Goal: Information Seeking & Learning: Compare options

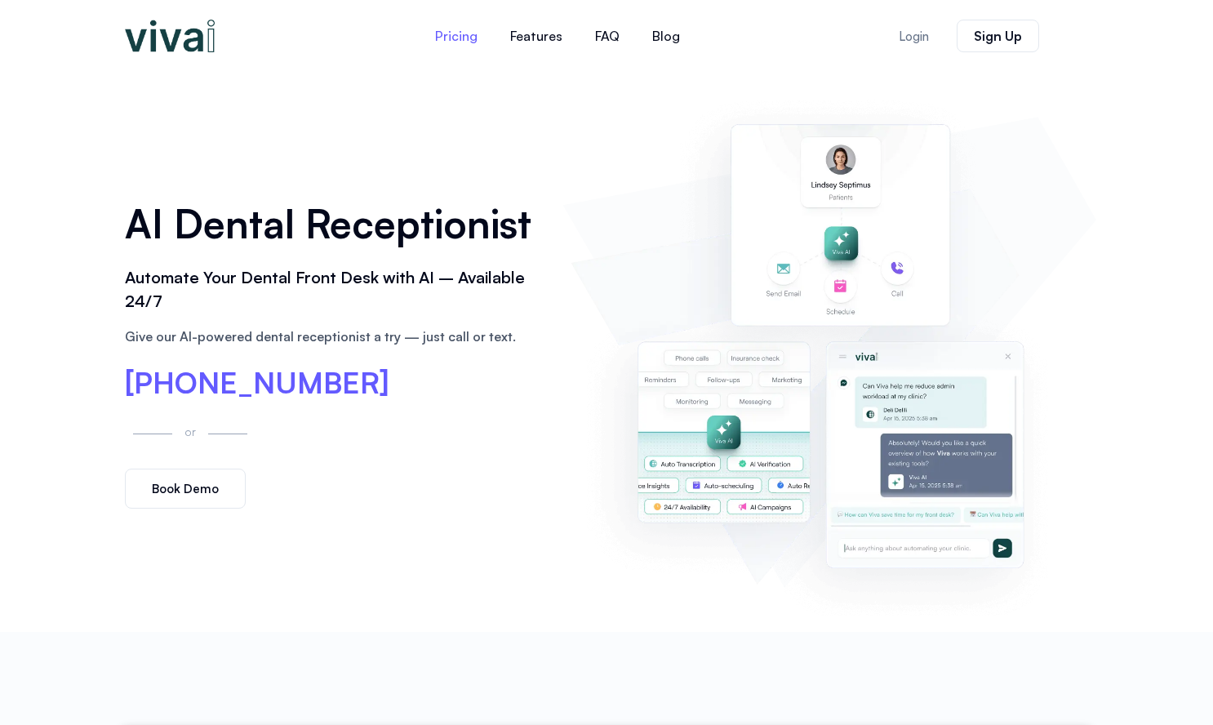
click at [467, 42] on link "Pricing" at bounding box center [456, 35] width 75 height 39
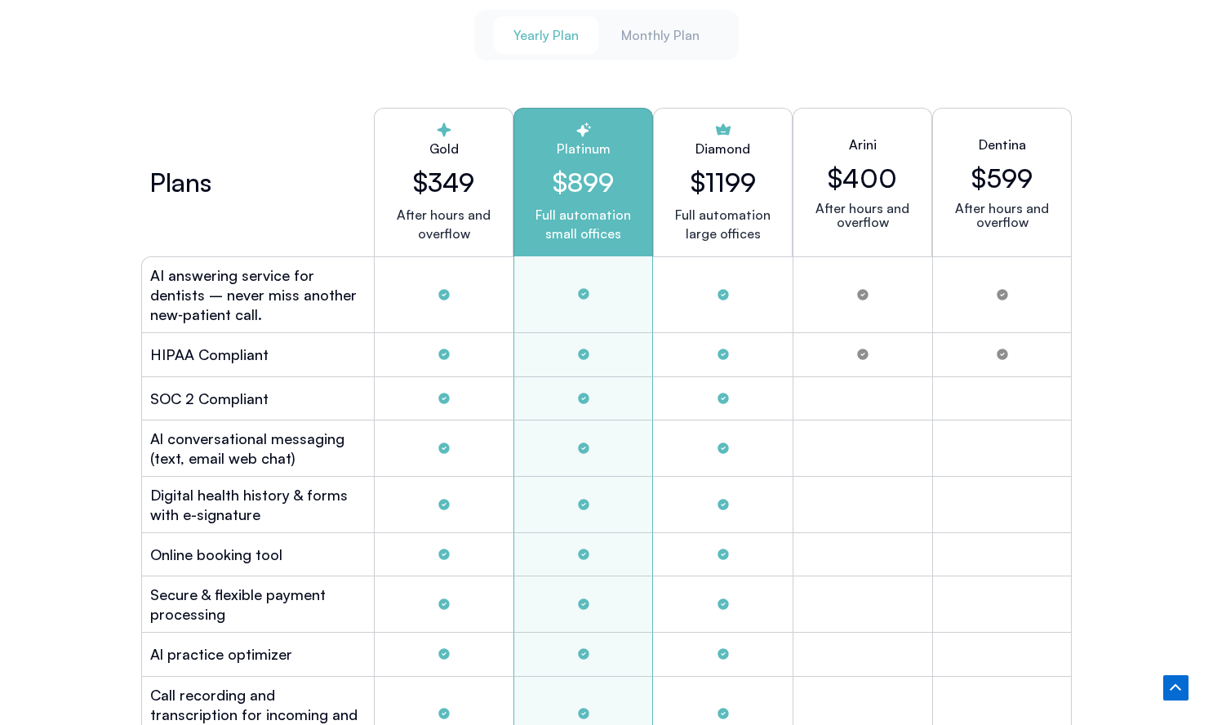
scroll to position [4408, 0]
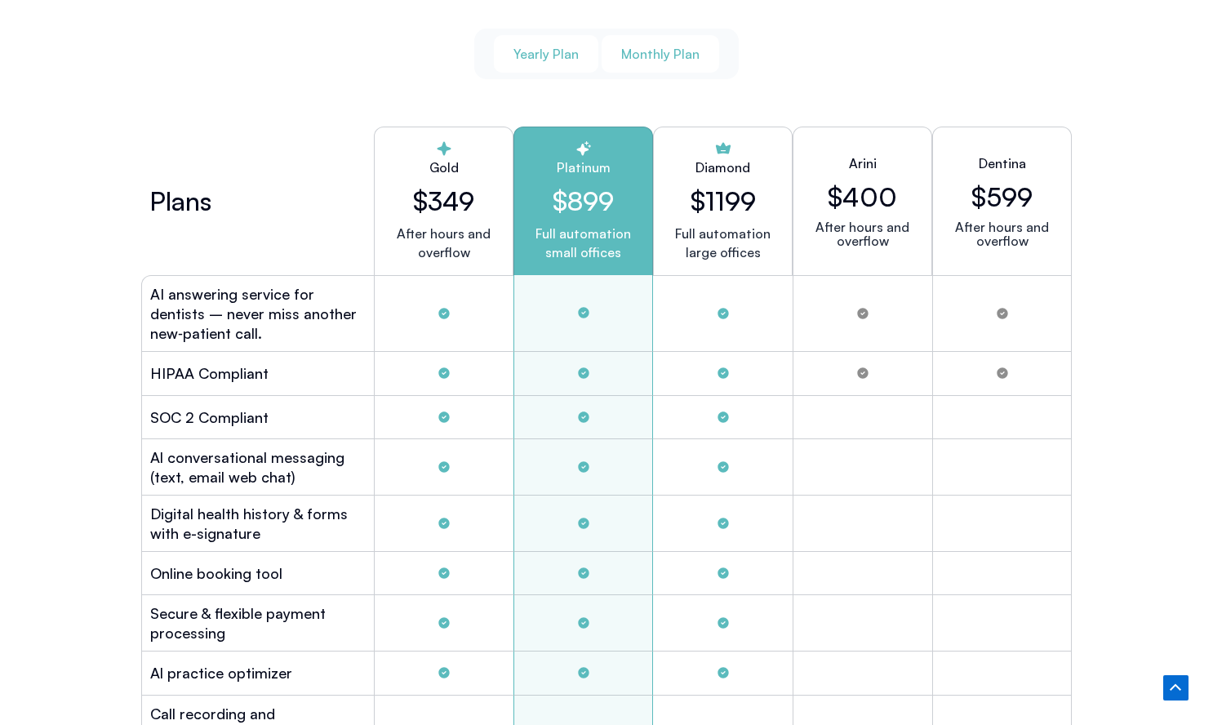
click at [639, 53] on span "Monthly Plan" at bounding box center [660, 54] width 78 height 18
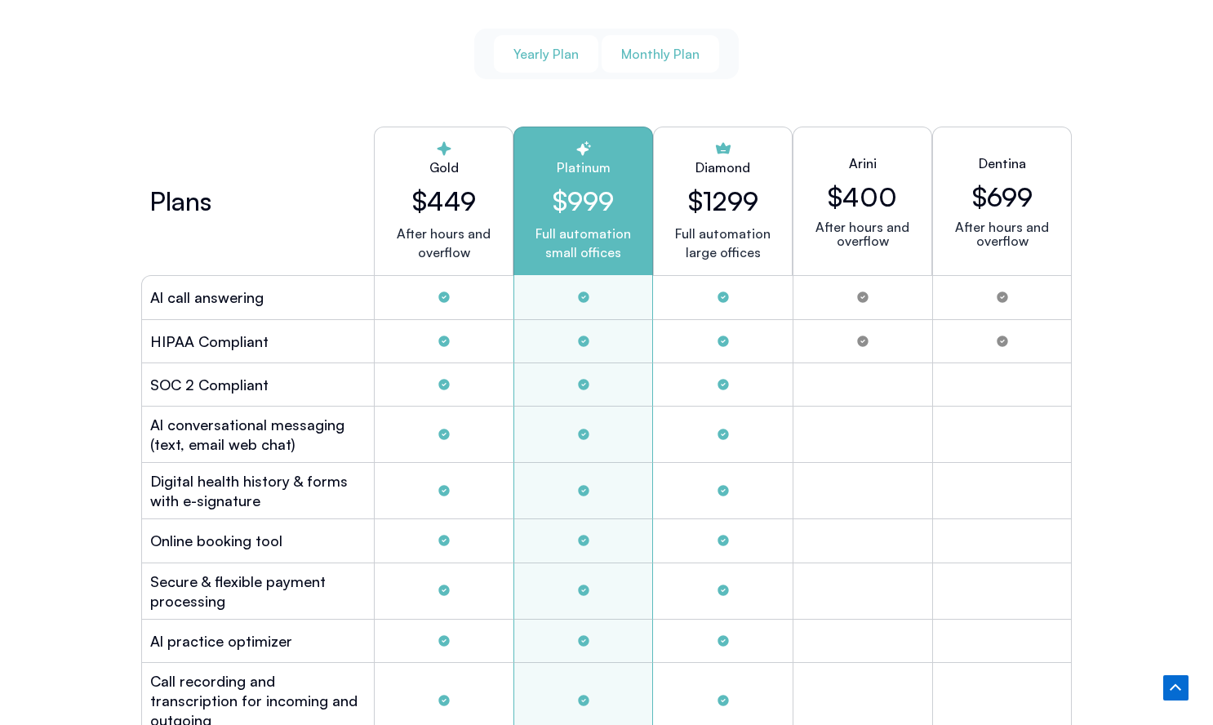
click at [577, 59] on button "Yearly Plan" at bounding box center [546, 54] width 104 height 38
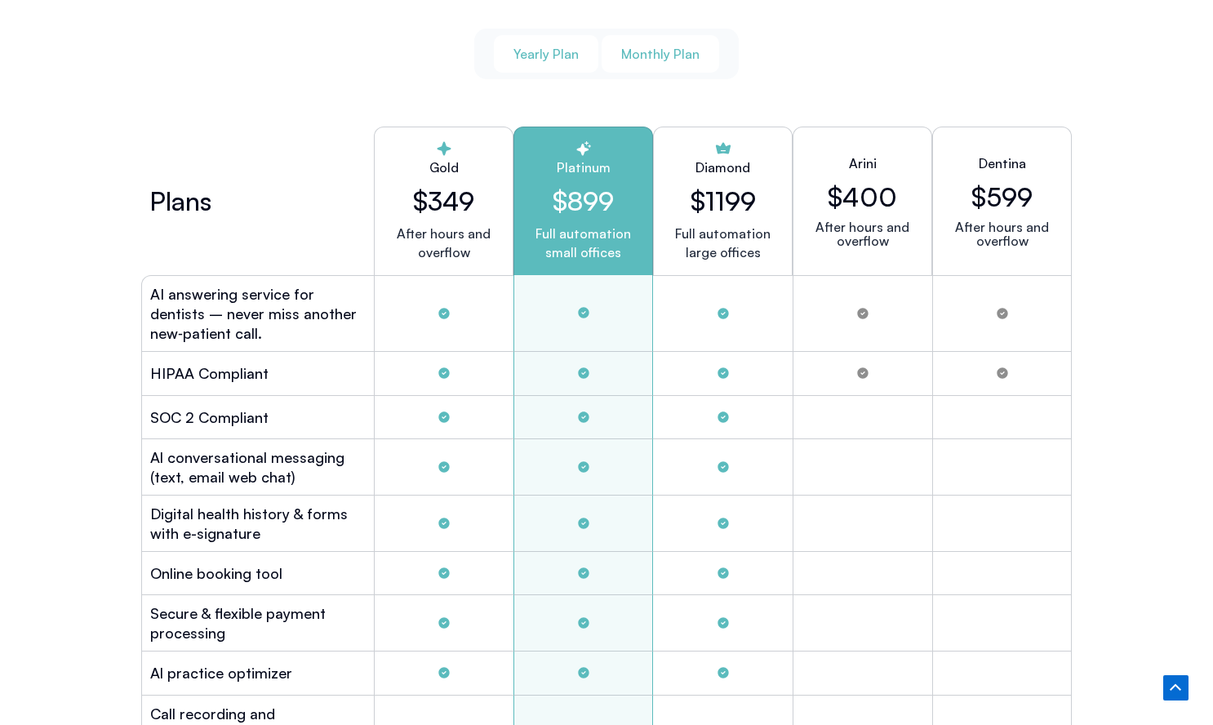
click at [636, 56] on span "Monthly Plan" at bounding box center [660, 54] width 78 height 18
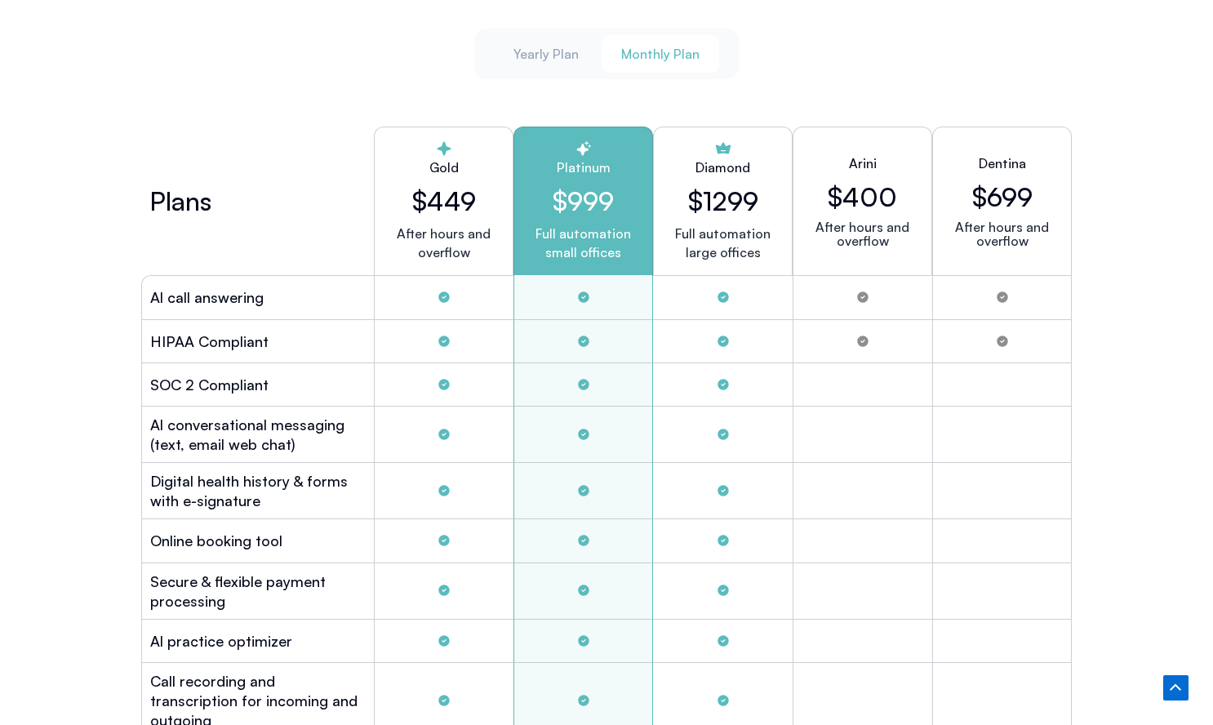
click at [600, 55] on div "Yearly Plan Monthly Plan" at bounding box center [606, 54] width 265 height 51
click at [570, 52] on span "Yearly Plan" at bounding box center [545, 54] width 65 height 18
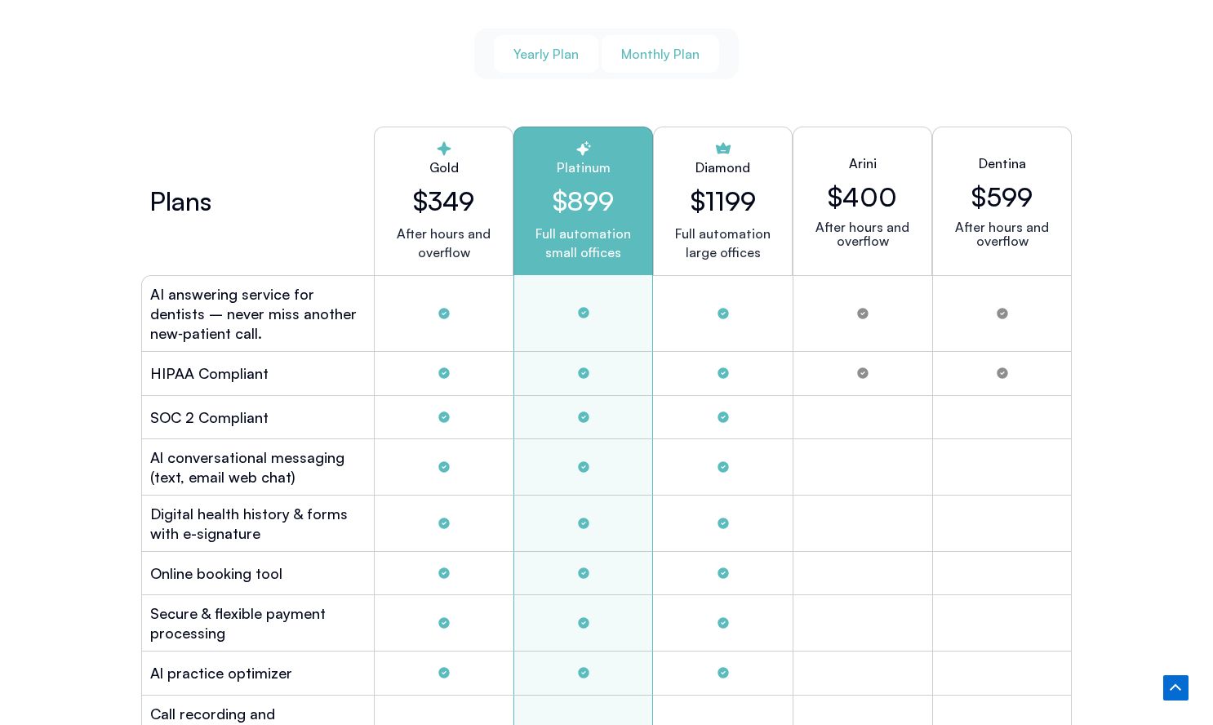
click at [650, 66] on button "Monthly Plan" at bounding box center [660, 54] width 118 height 38
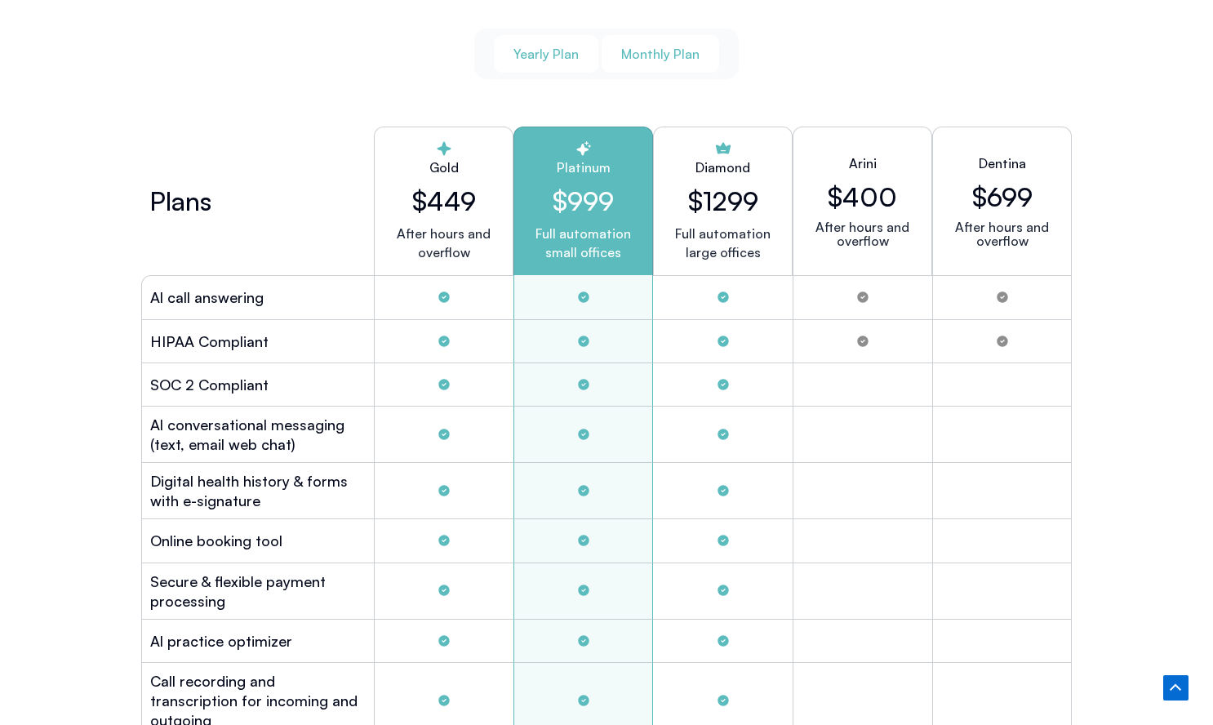
click at [564, 58] on button "Yearly Plan" at bounding box center [546, 54] width 104 height 38
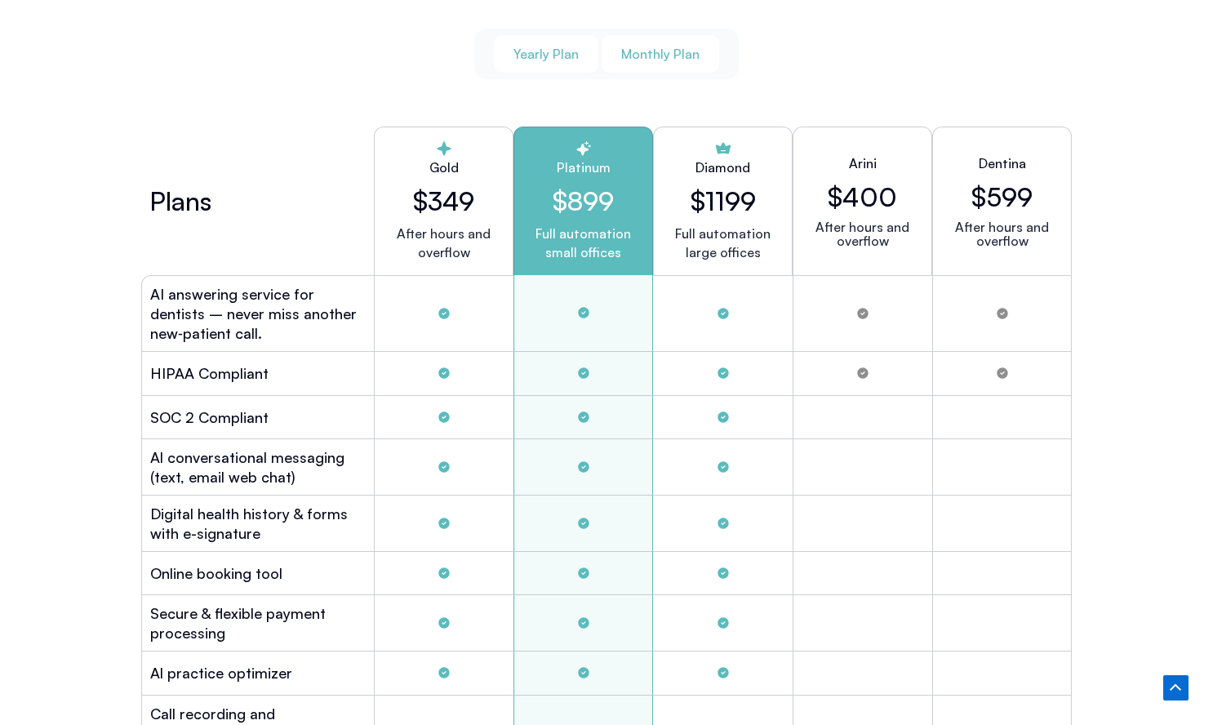
click at [637, 35] on button "Monthly Plan" at bounding box center [660, 54] width 118 height 38
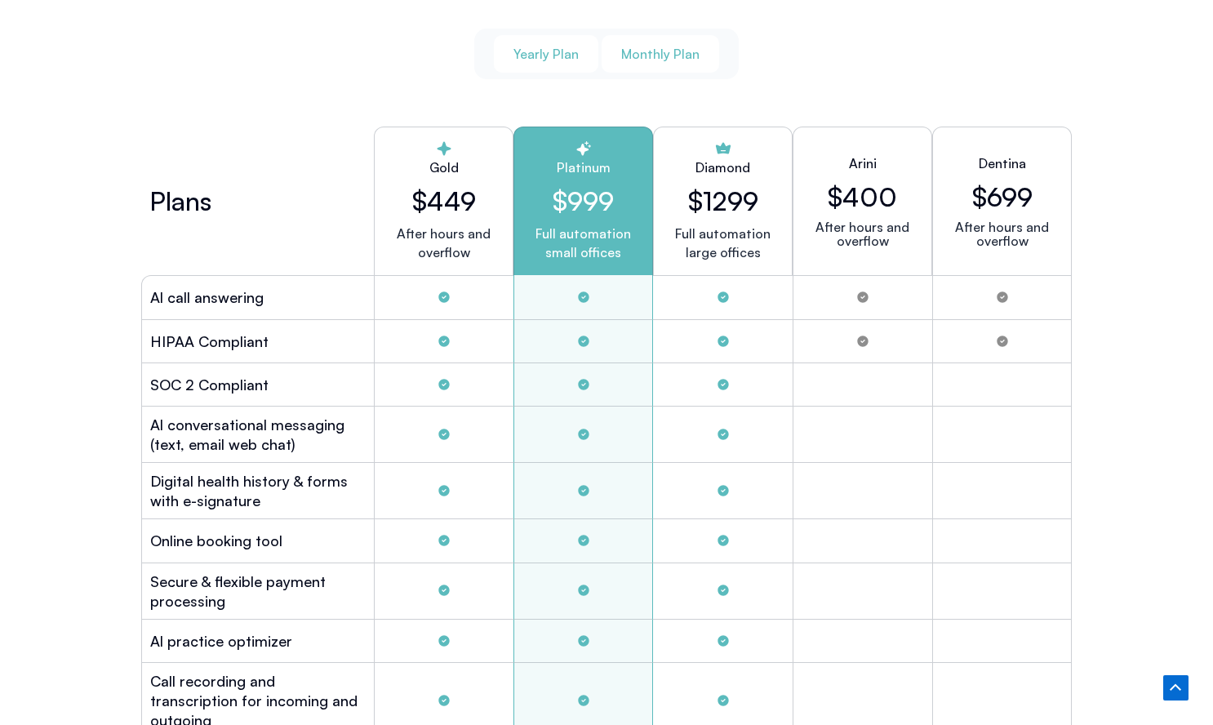
click at [565, 50] on span "Yearly Plan" at bounding box center [545, 54] width 65 height 18
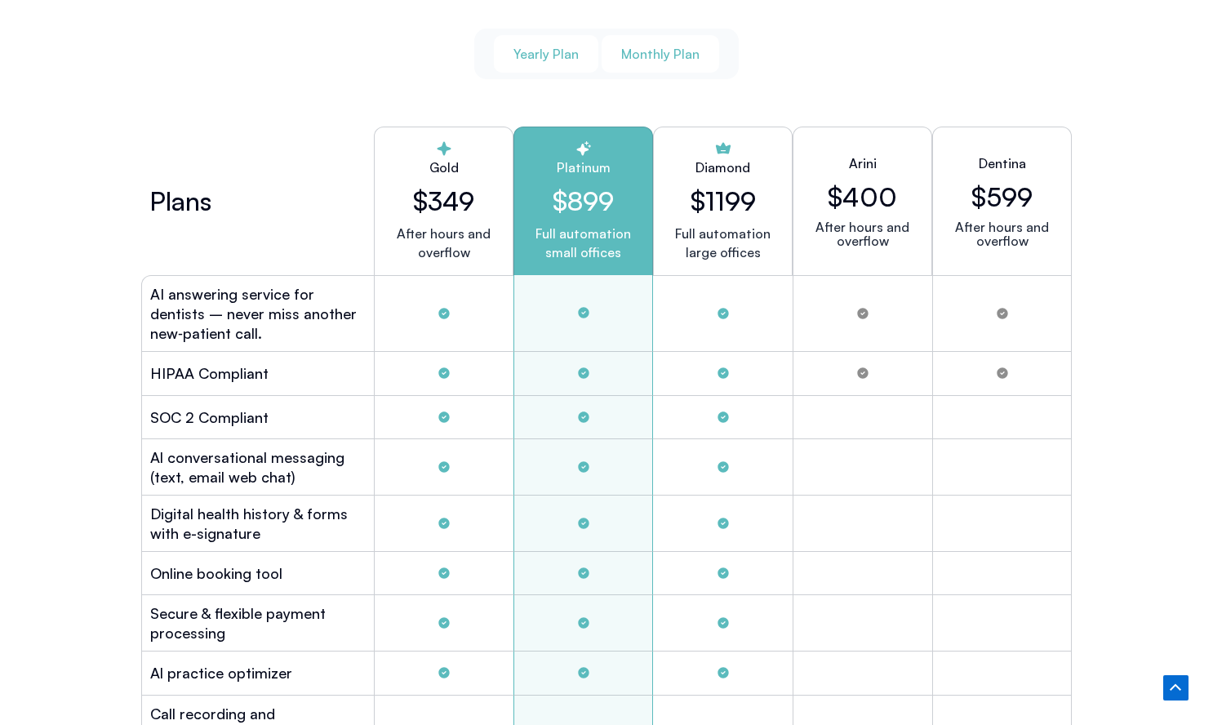
click at [690, 45] on span "Monthly Plan" at bounding box center [660, 54] width 78 height 18
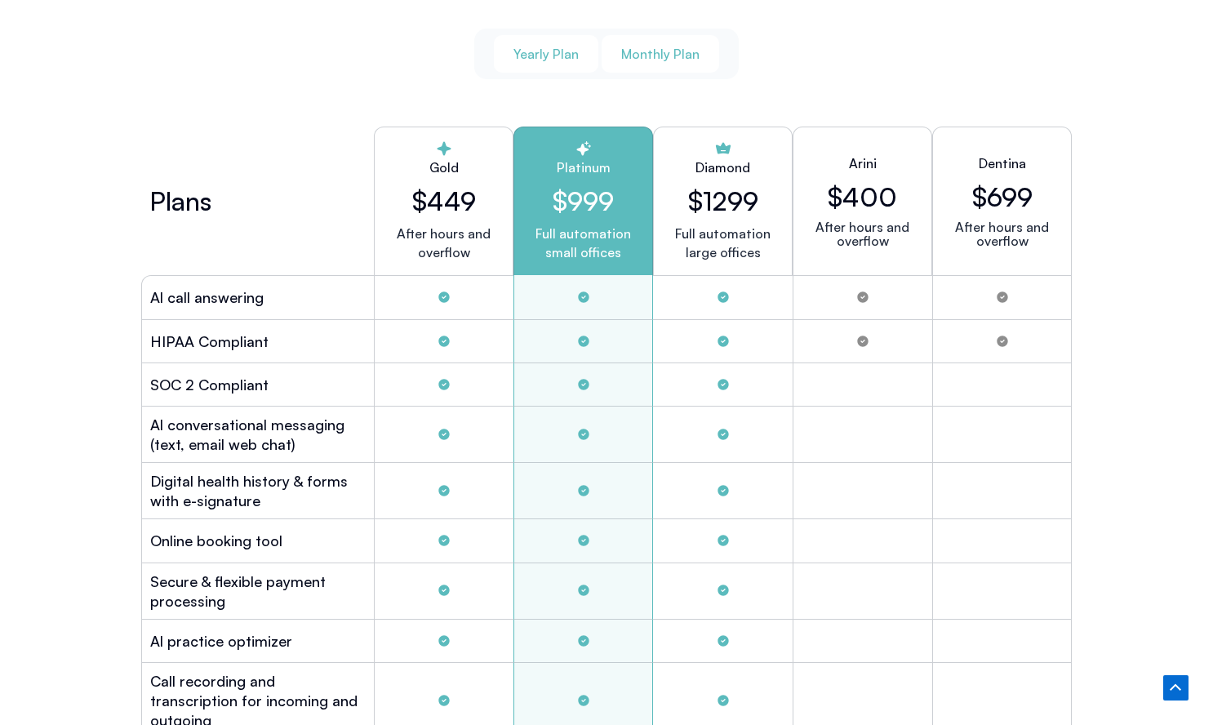
click at [579, 55] on button "Yearly Plan" at bounding box center [546, 54] width 104 height 38
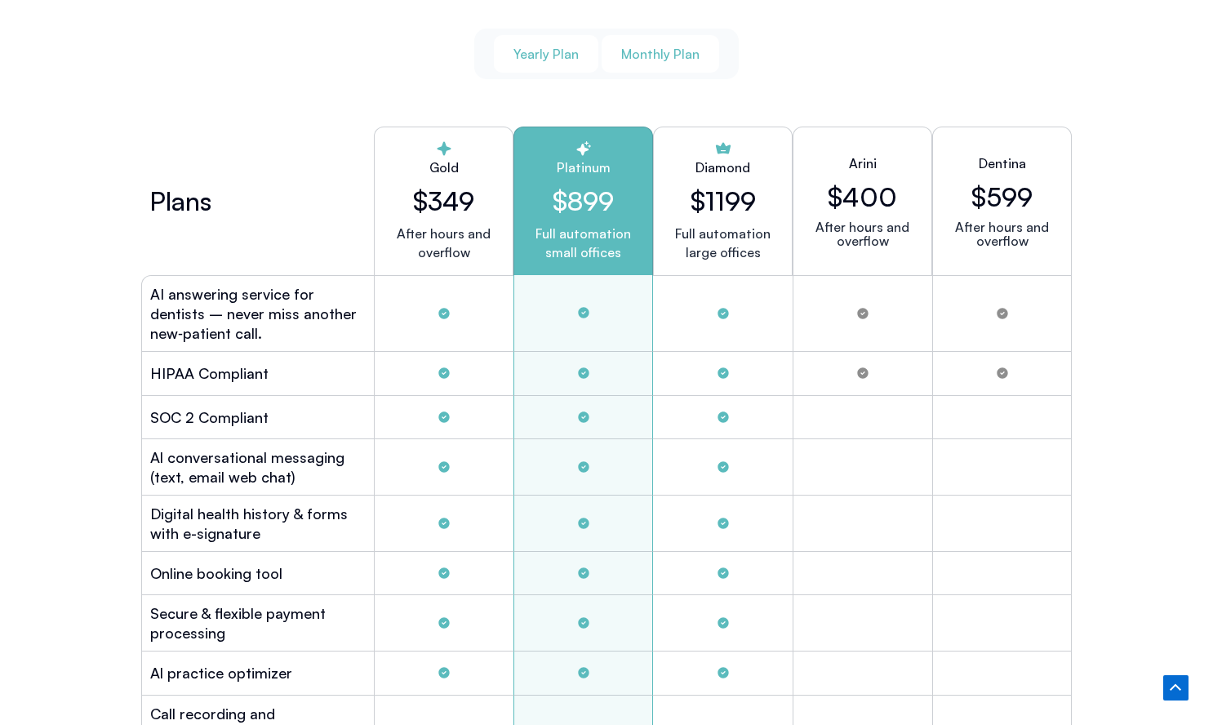
click at [641, 56] on span "Monthly Plan" at bounding box center [660, 54] width 78 height 18
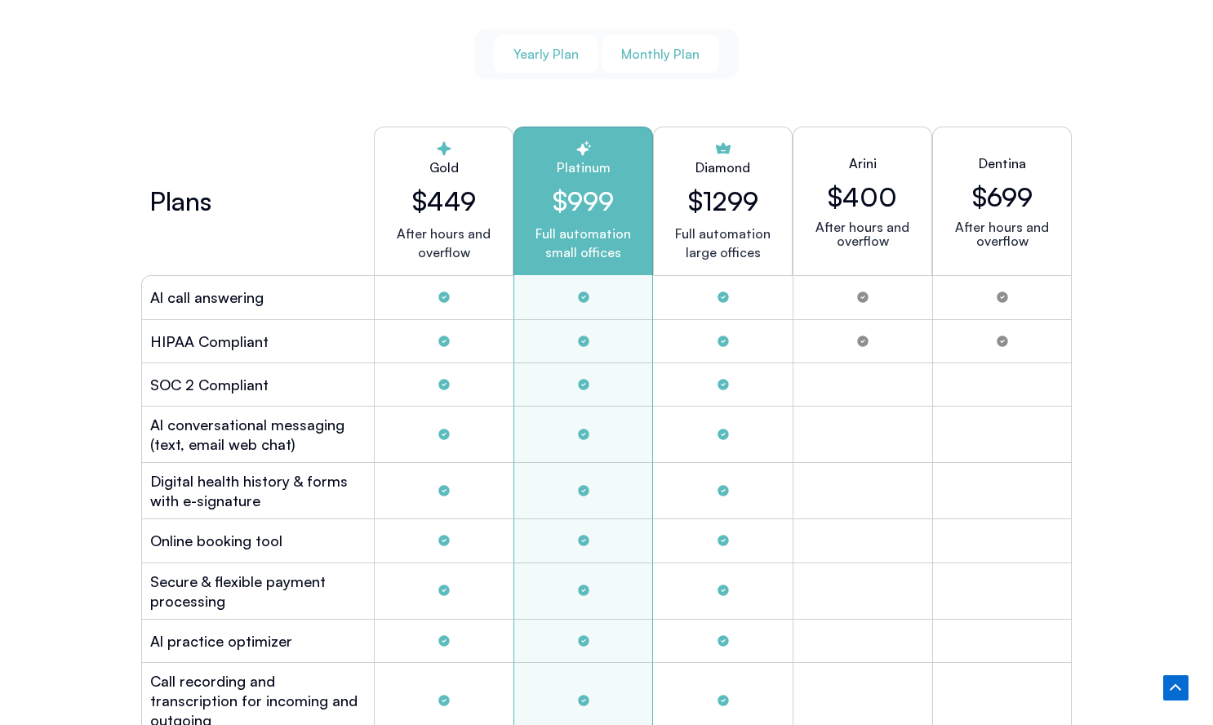
click at [577, 59] on button "Yearly Plan" at bounding box center [546, 54] width 104 height 38
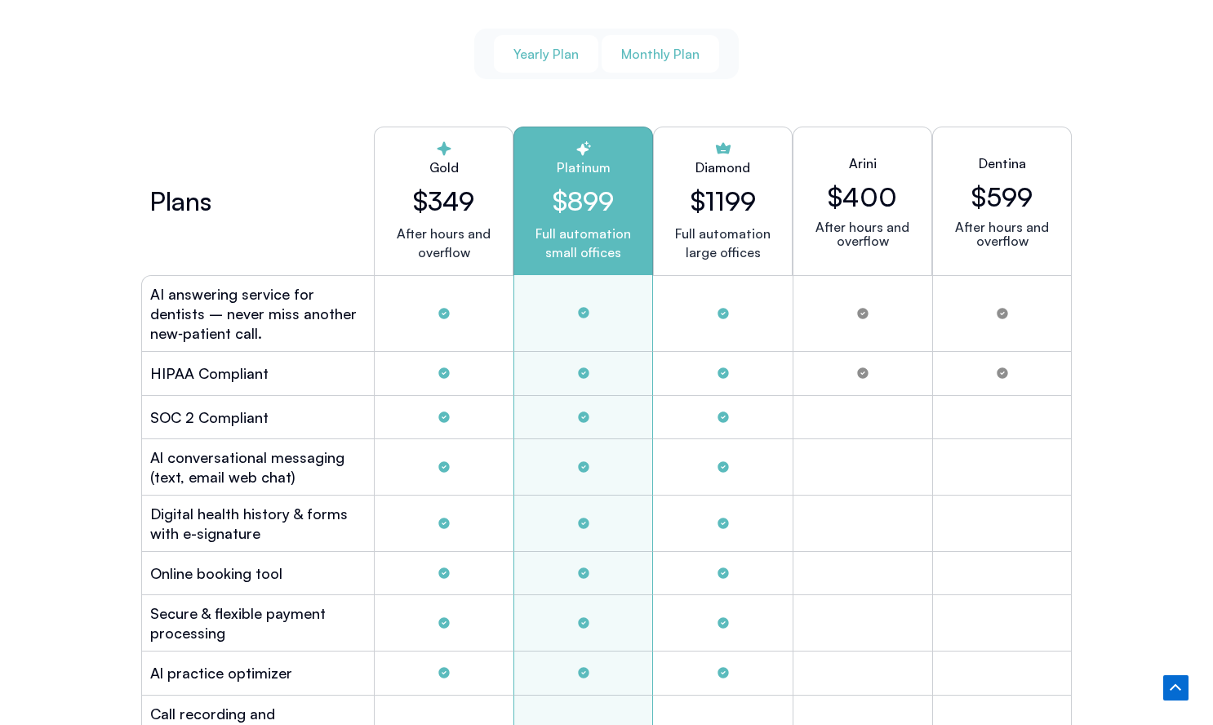
click at [694, 57] on span "Monthly Plan" at bounding box center [660, 54] width 78 height 18
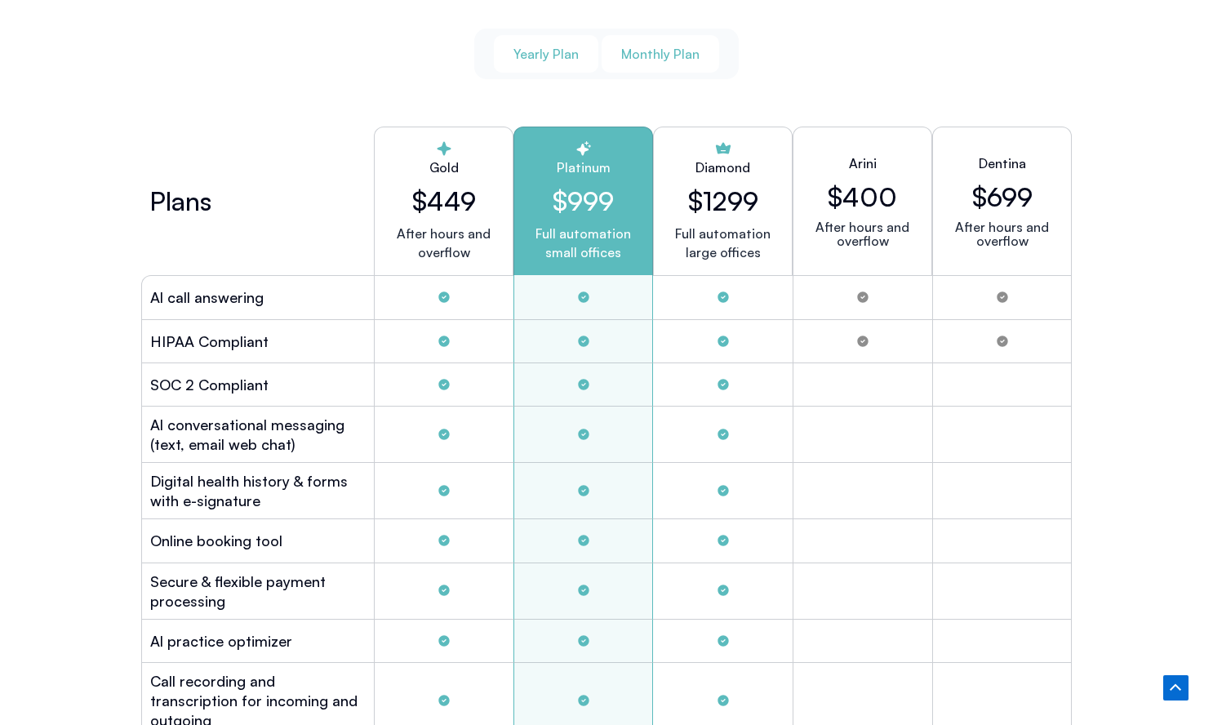
click at [541, 55] on span "Yearly Plan" at bounding box center [545, 54] width 65 height 18
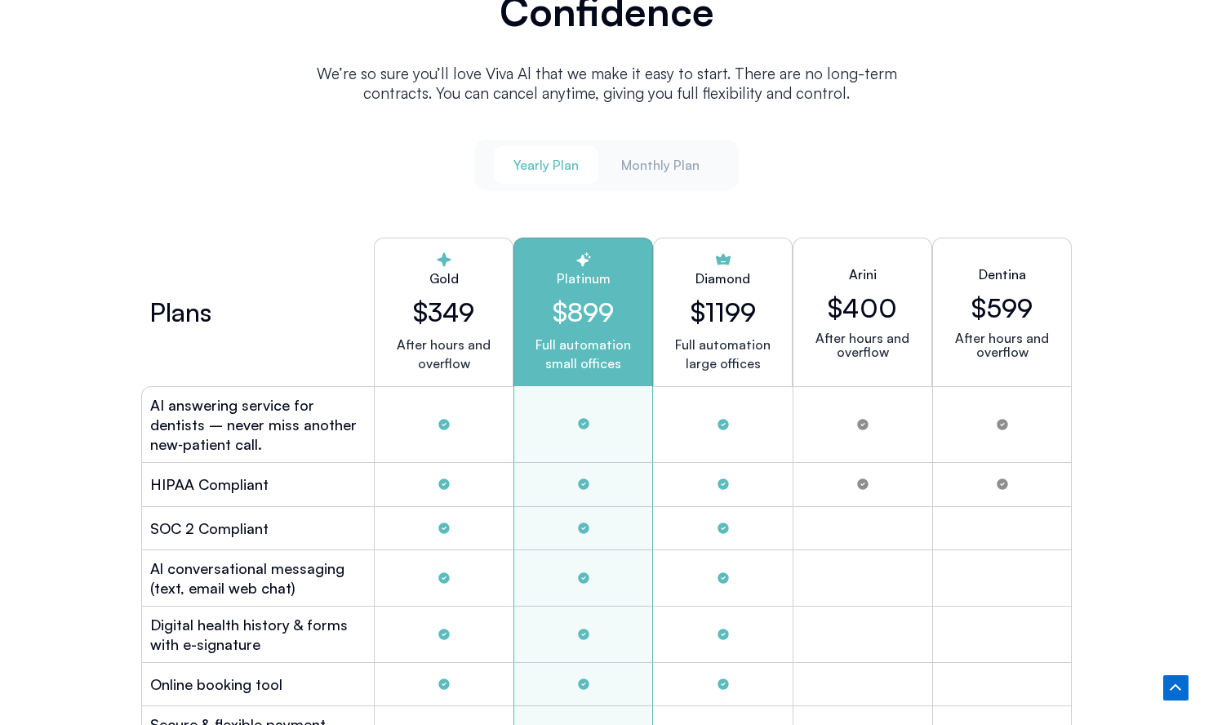
scroll to position [4289, 0]
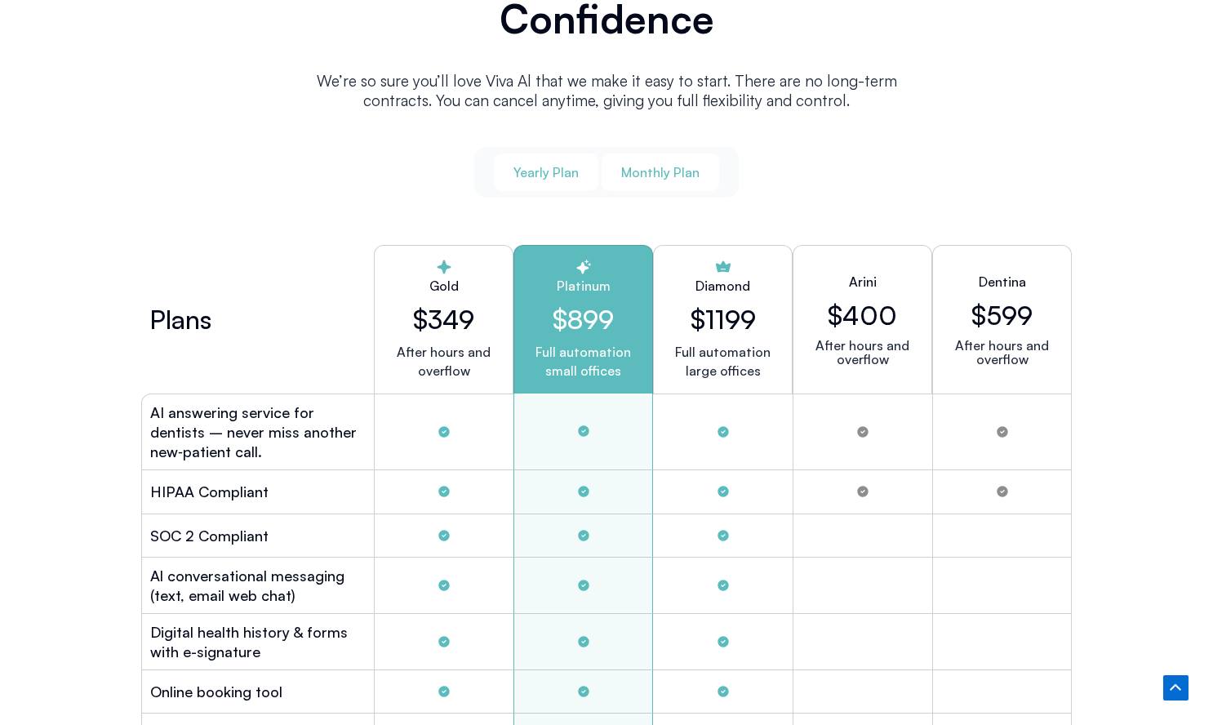
click at [658, 167] on span "Monthly Plan" at bounding box center [660, 172] width 78 height 18
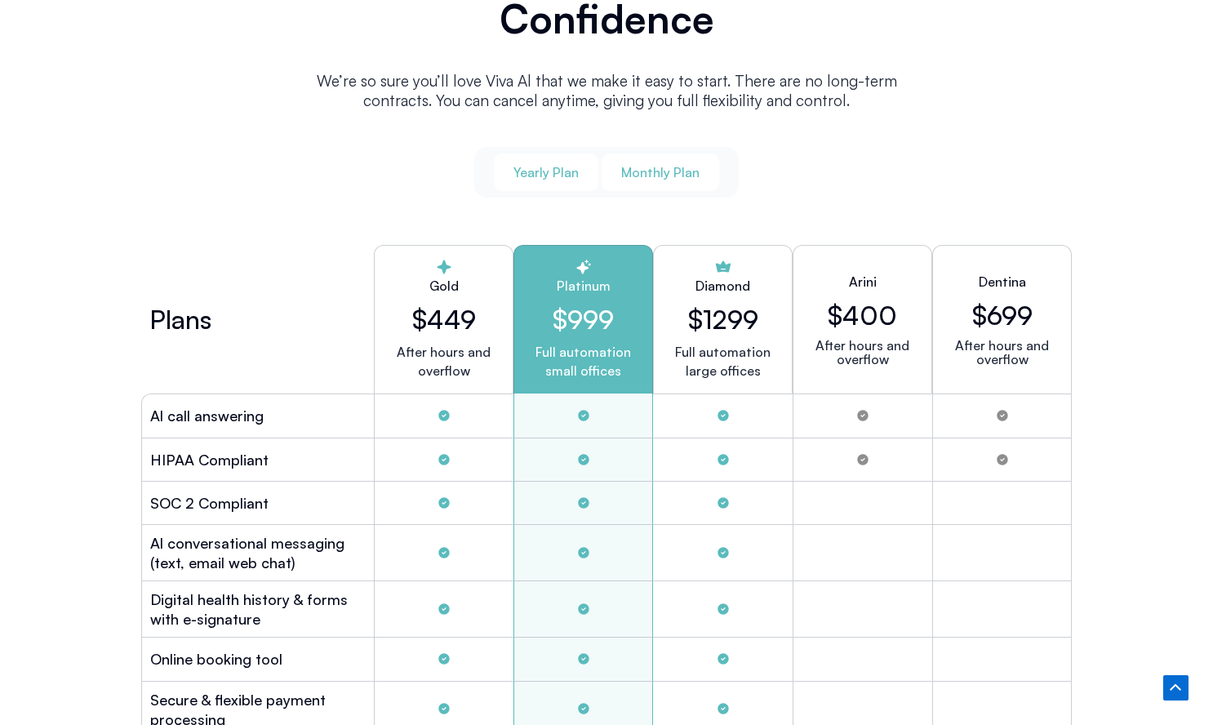
click at [561, 182] on button "Yearly Plan" at bounding box center [546, 172] width 104 height 38
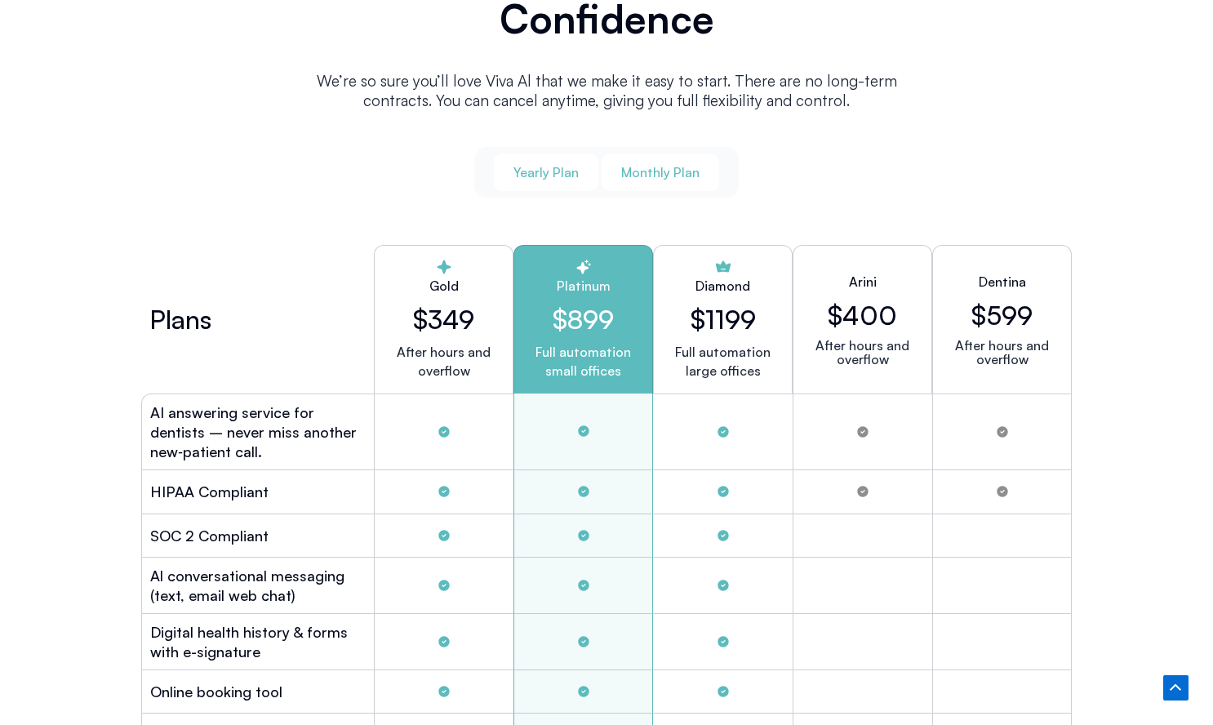
click at [646, 171] on span "Monthly Plan" at bounding box center [660, 172] width 78 height 18
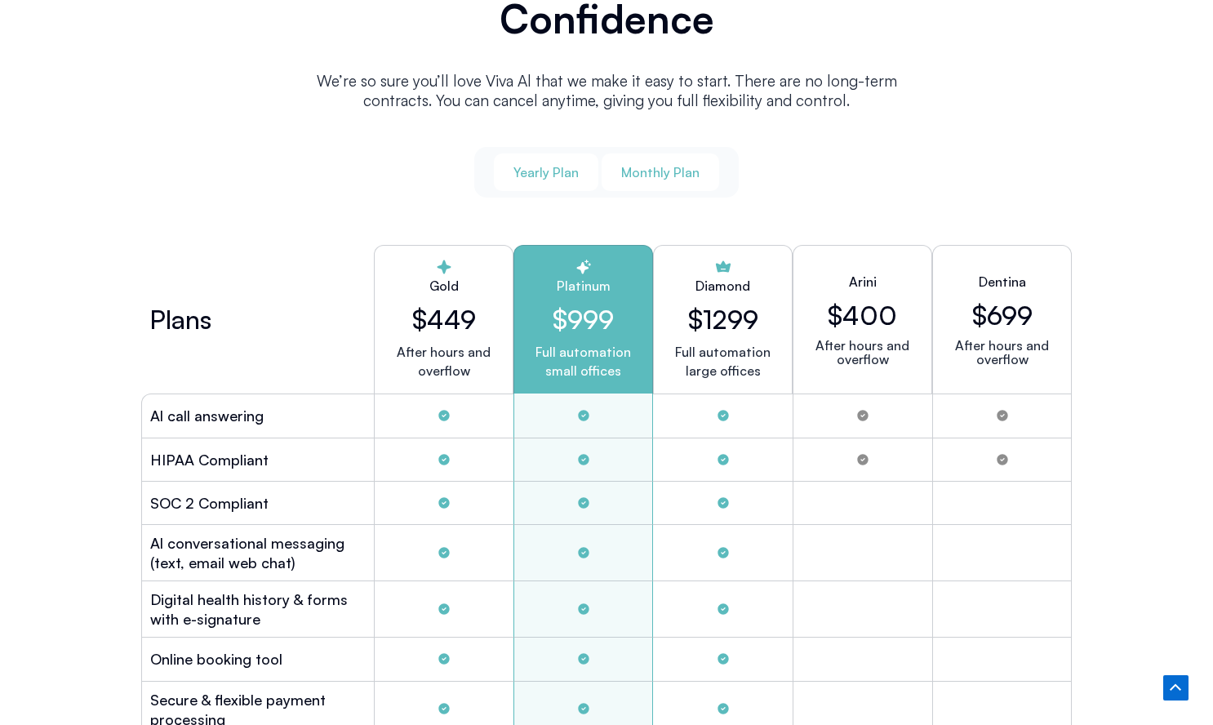
click at [508, 179] on button "Yearly Plan" at bounding box center [546, 172] width 104 height 38
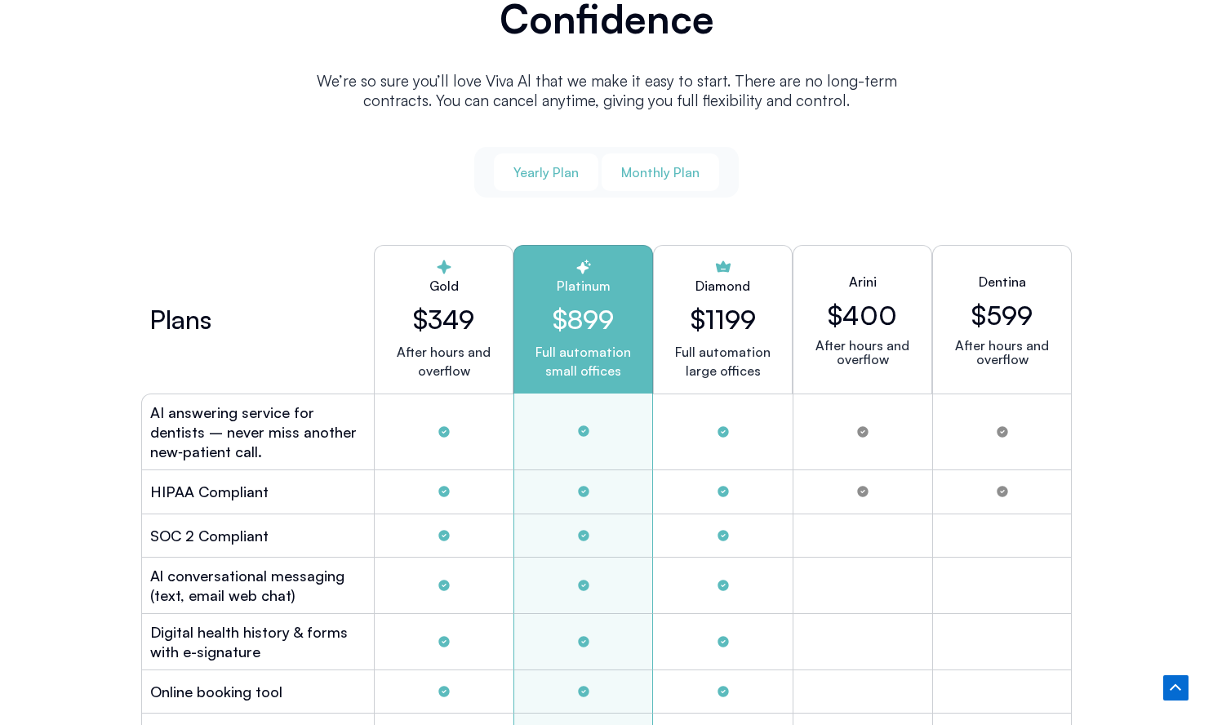
click at [632, 163] on span "Monthly Plan" at bounding box center [660, 172] width 78 height 18
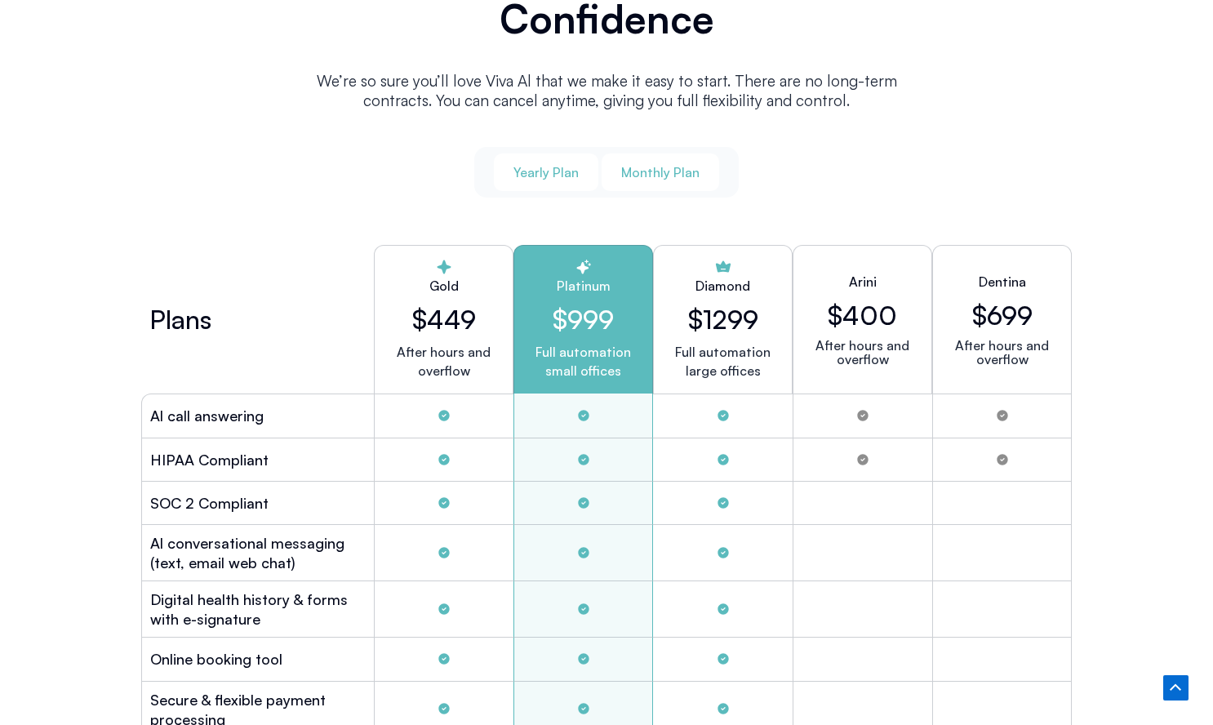
click at [559, 156] on button "Yearly Plan" at bounding box center [546, 172] width 104 height 38
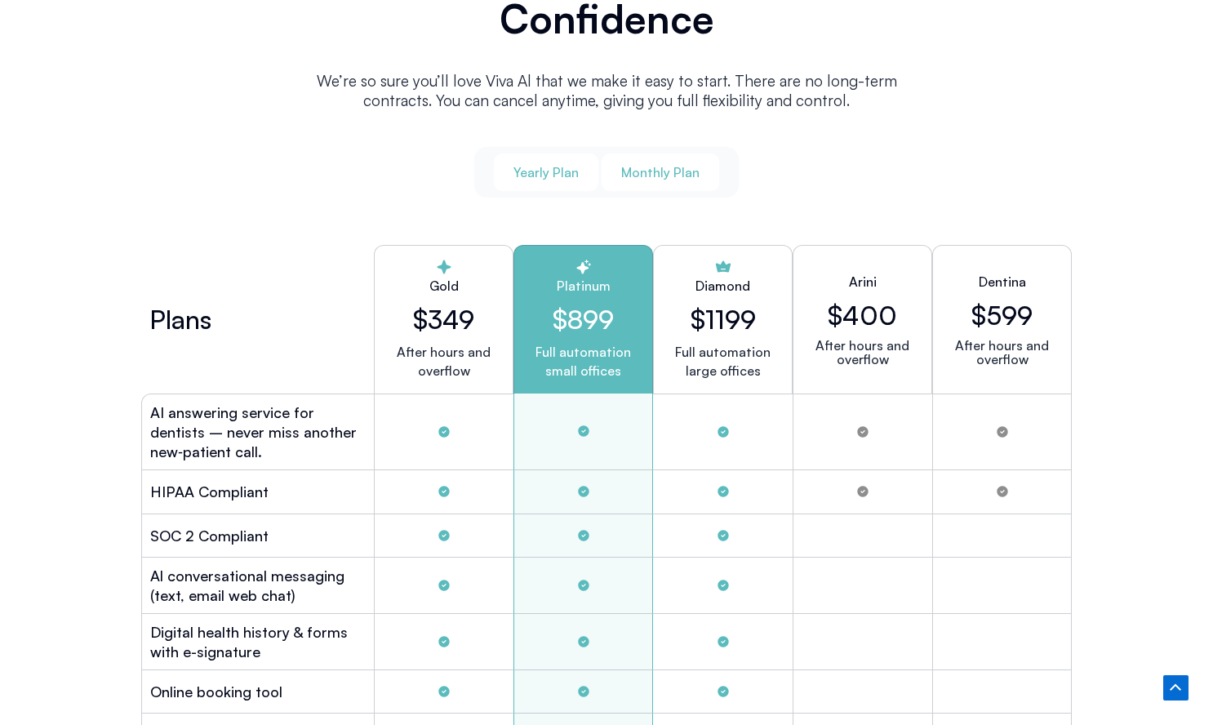
click at [608, 153] on button "Monthly Plan" at bounding box center [660, 172] width 118 height 38
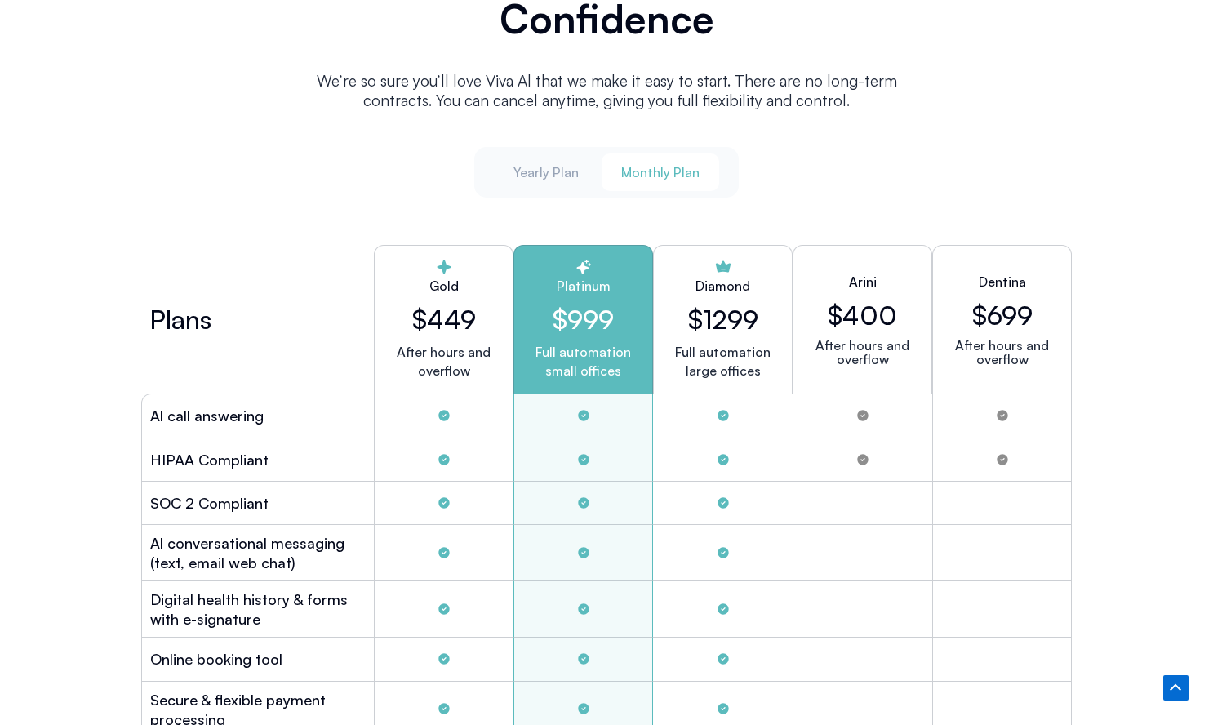
drag, startPoint x: 499, startPoint y: 152, endPoint x: 681, endPoint y: 150, distance: 181.2
click at [503, 153] on button "Yearly Plan" at bounding box center [546, 172] width 104 height 38
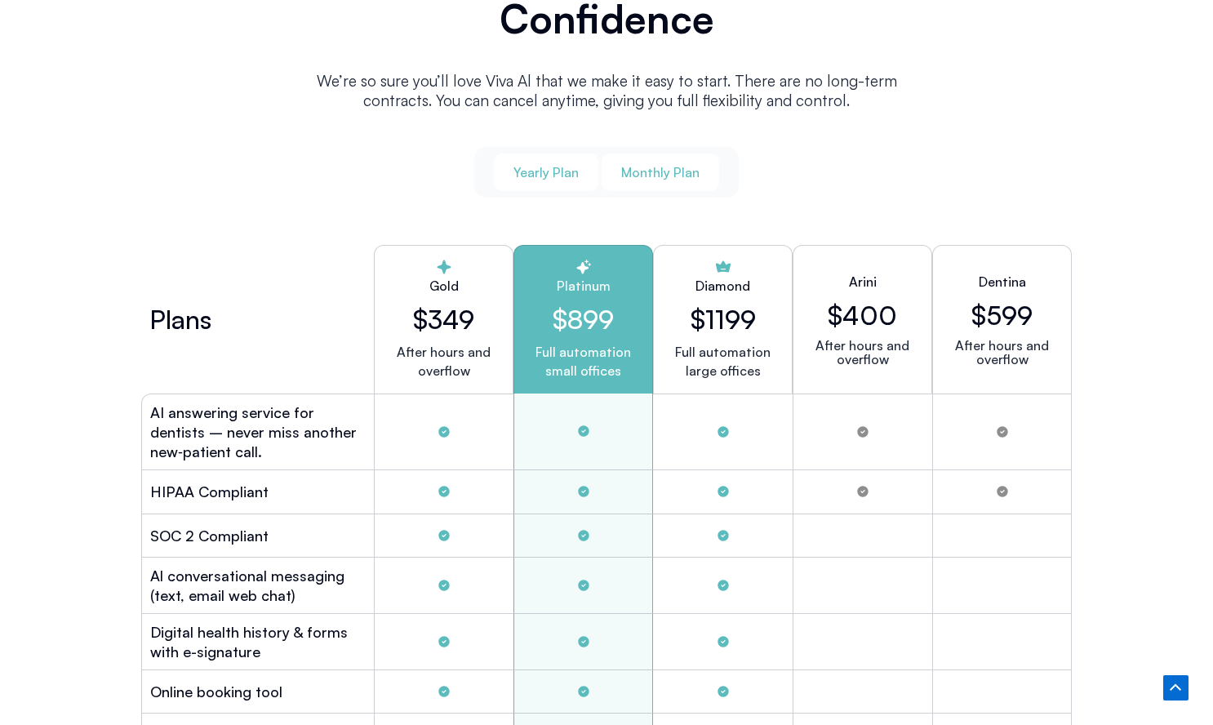
click at [680, 153] on button "Monthly Plan" at bounding box center [660, 172] width 118 height 38
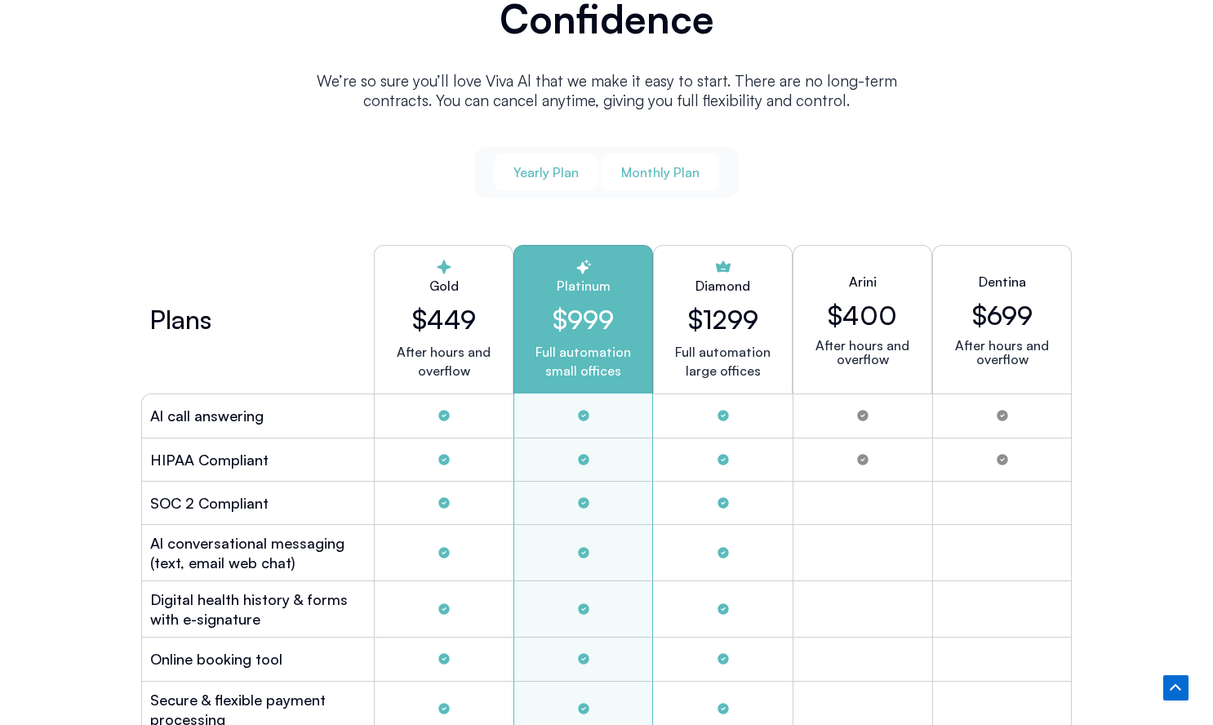
click at [531, 153] on button "Yearly Plan" at bounding box center [546, 172] width 104 height 38
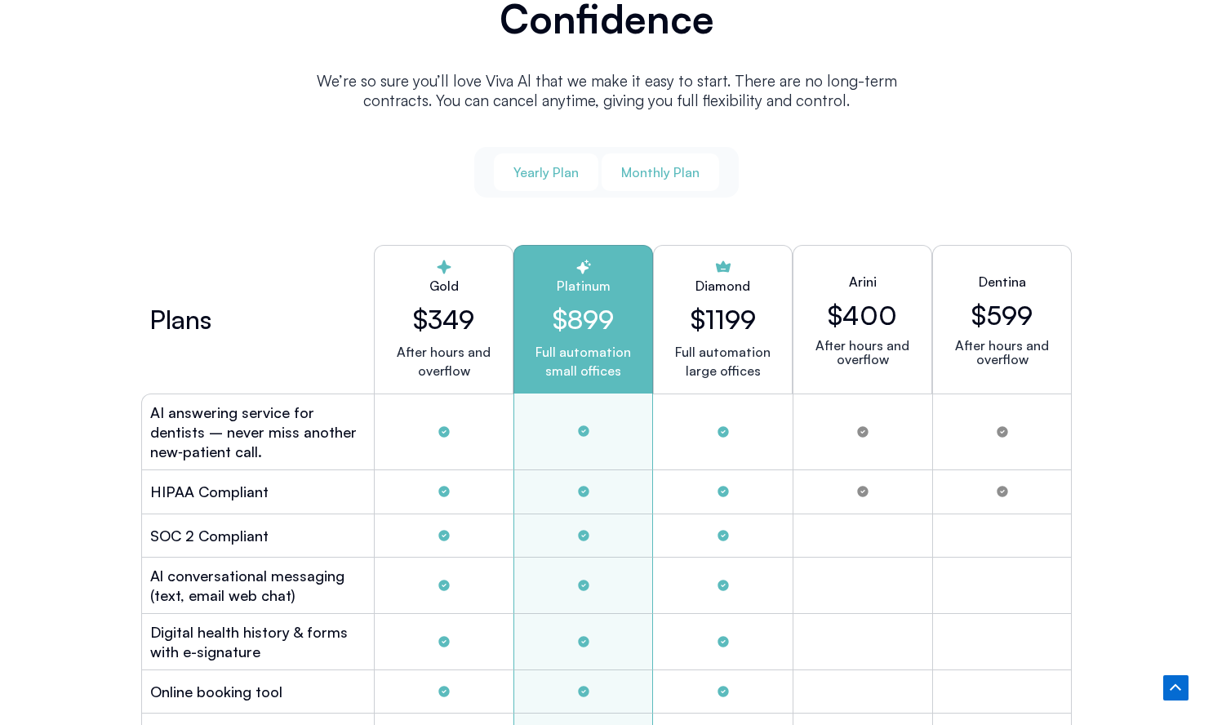
click at [628, 155] on button "Monthly Plan" at bounding box center [660, 172] width 118 height 38
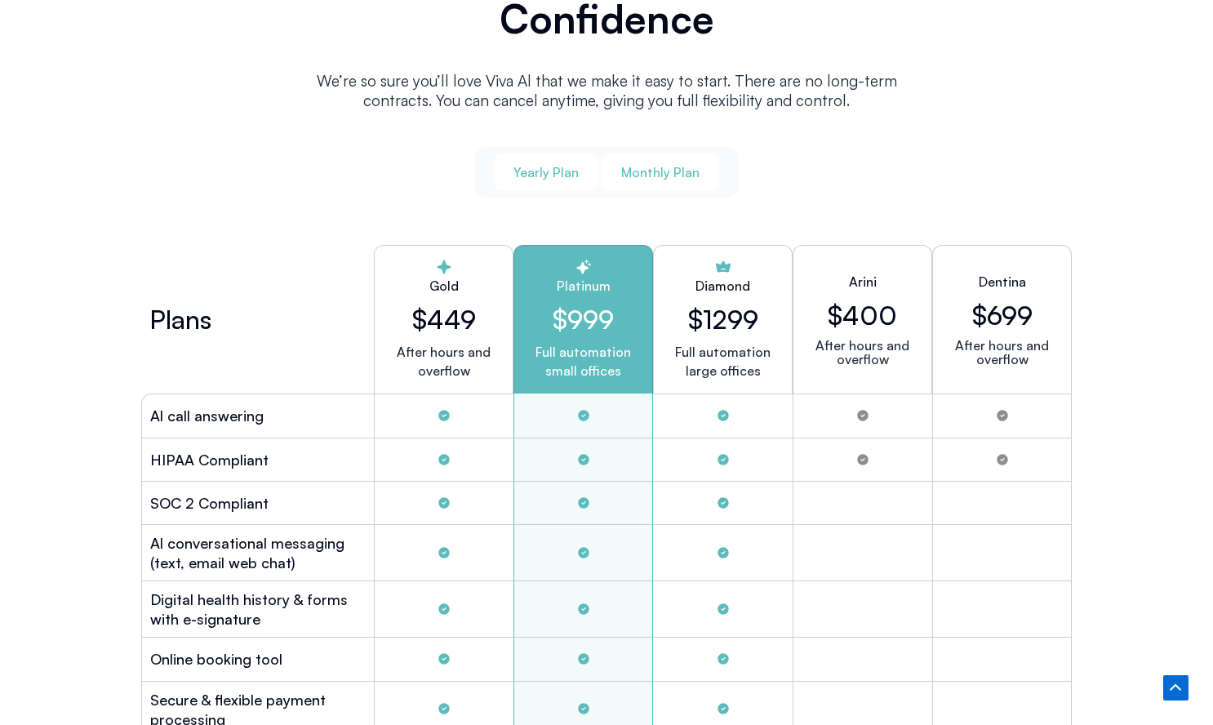
drag, startPoint x: 546, startPoint y: 171, endPoint x: 561, endPoint y: 173, distance: 14.8
click at [546, 171] on span "Yearly Plan" at bounding box center [545, 172] width 65 height 18
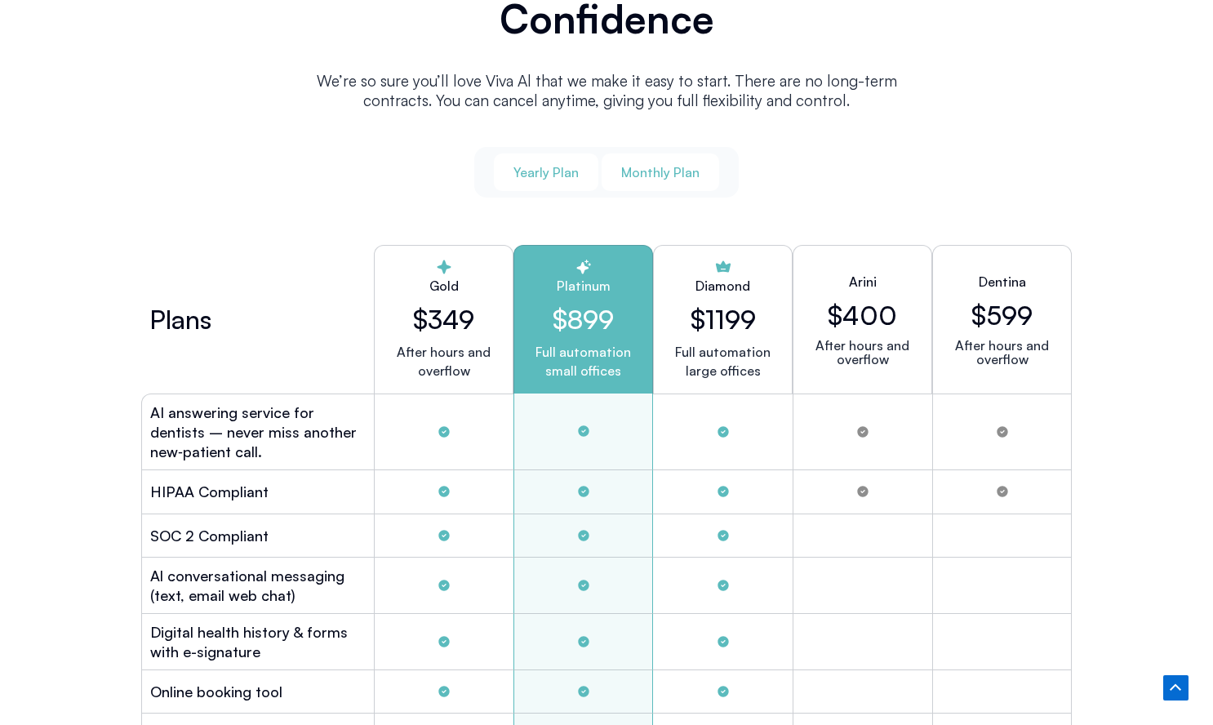
click at [645, 166] on span "Monthly Plan" at bounding box center [660, 172] width 78 height 18
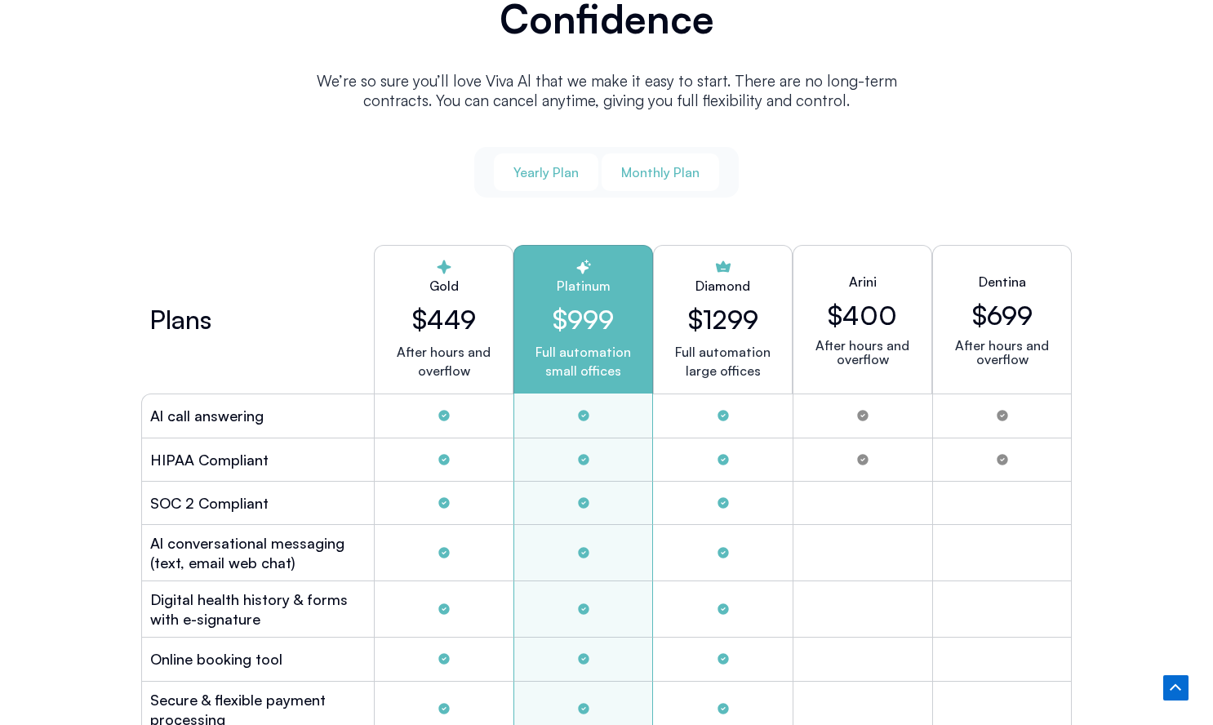
click at [571, 168] on span "Yearly Plan" at bounding box center [545, 172] width 65 height 18
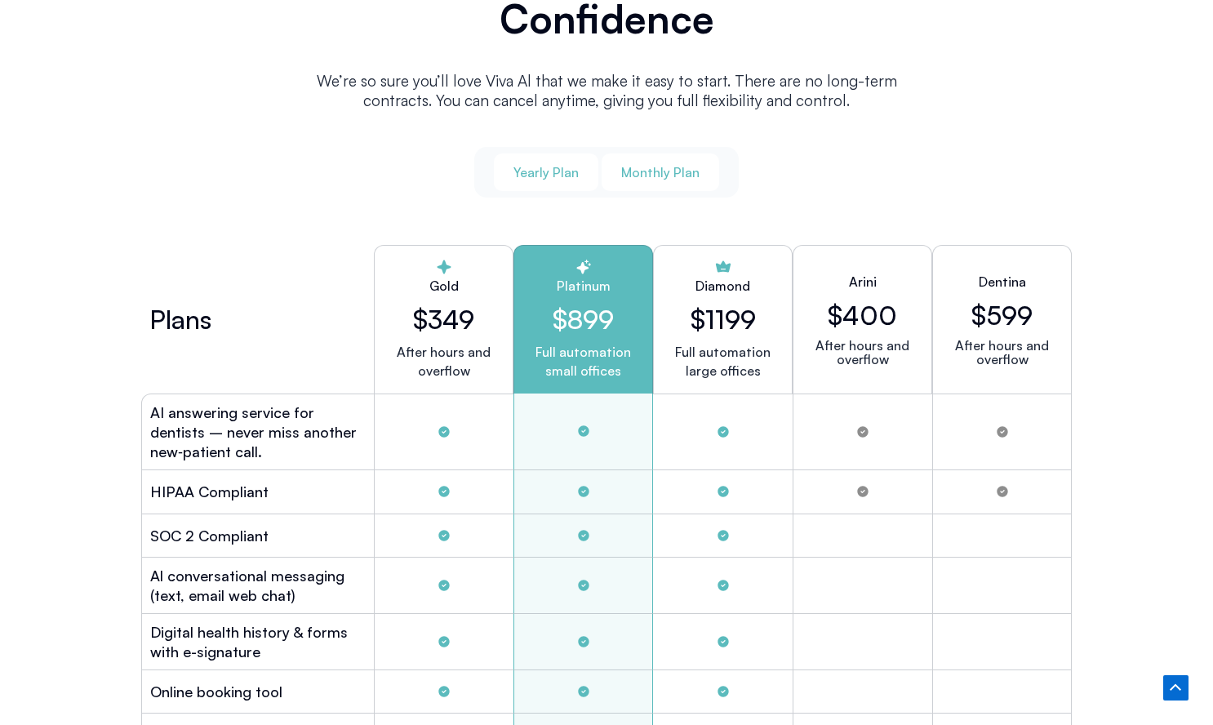
click at [630, 163] on span "Monthly Plan" at bounding box center [660, 172] width 78 height 18
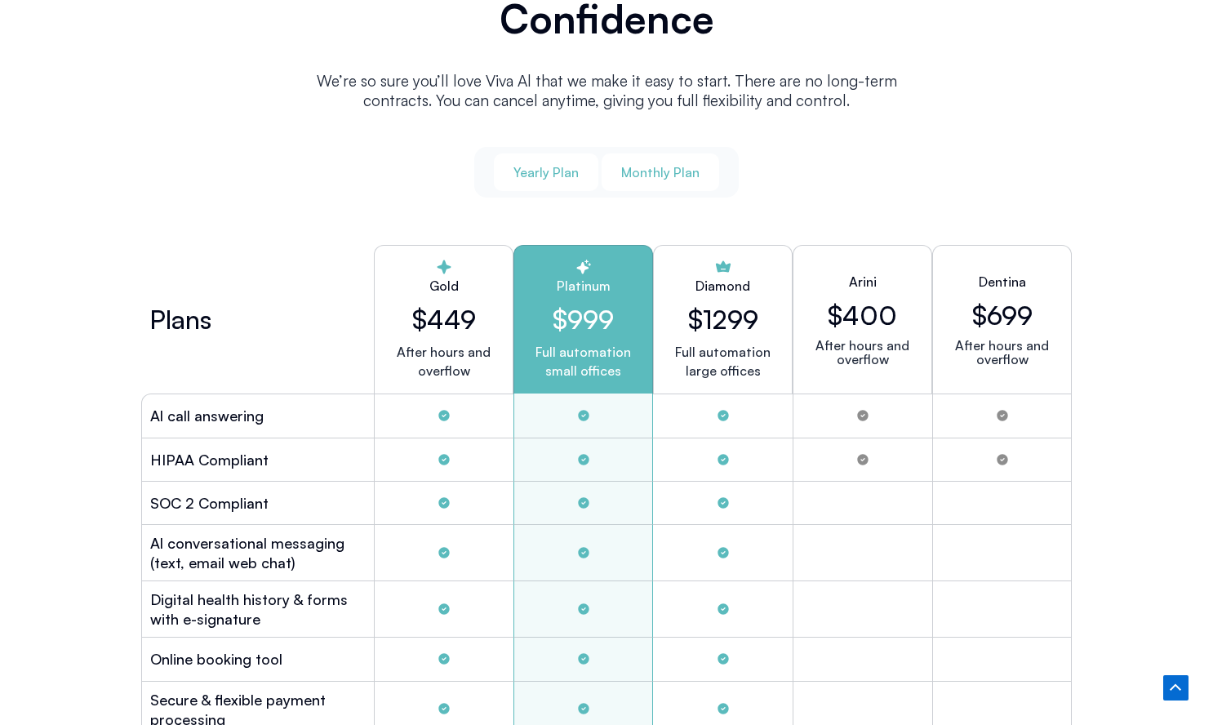
click at [582, 162] on button "Yearly Plan" at bounding box center [546, 172] width 104 height 38
